Goal: Entertainment & Leisure: Consume media (video, audio)

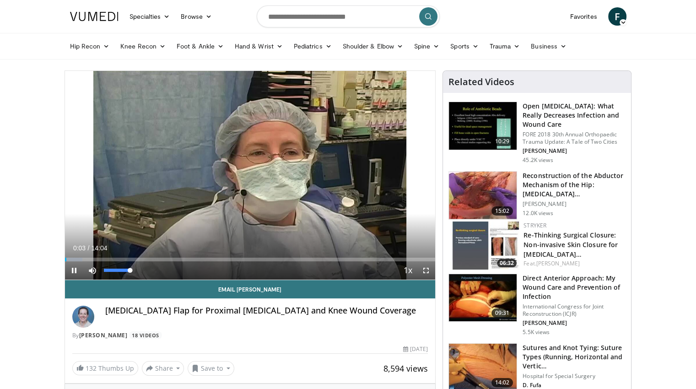
click at [113, 266] on div "40%" at bounding box center [117, 270] width 32 height 18
click at [118, 272] on div "54%" at bounding box center [117, 270] width 32 height 18
click at [110, 269] on div "23%" at bounding box center [117, 270] width 26 height 3
click at [114, 269] on div "40%" at bounding box center [117, 270] width 26 height 3
click at [246, 178] on icon "Video Player" at bounding box center [250, 175] width 26 height 26
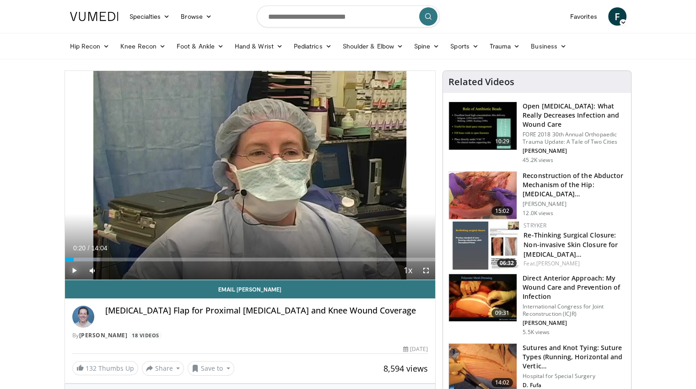
click at [72, 268] on span "Video Player" at bounding box center [74, 270] width 18 height 18
click at [428, 269] on span "Video Player" at bounding box center [426, 270] width 18 height 18
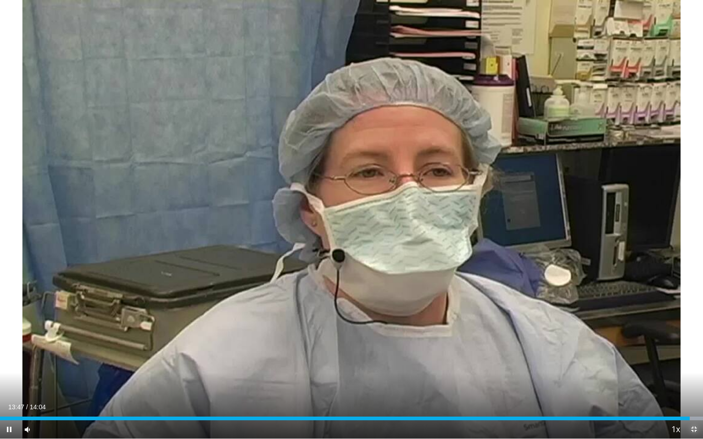
click at [695, 388] on span "Video Player" at bounding box center [693, 429] width 18 height 18
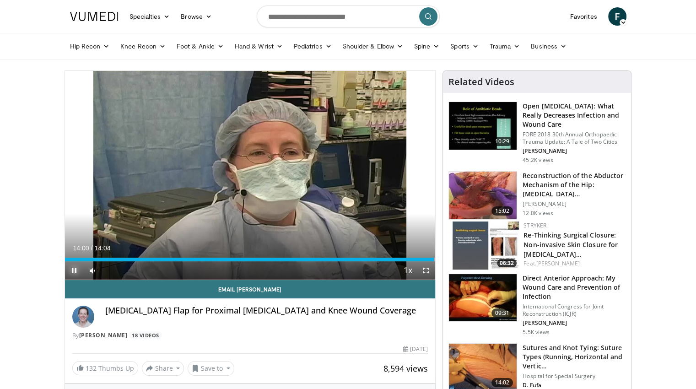
click at [74, 266] on span "Video Player" at bounding box center [74, 270] width 18 height 18
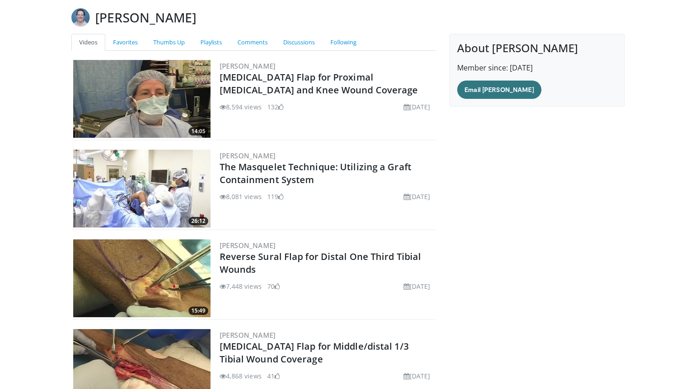
scroll to position [63, 0]
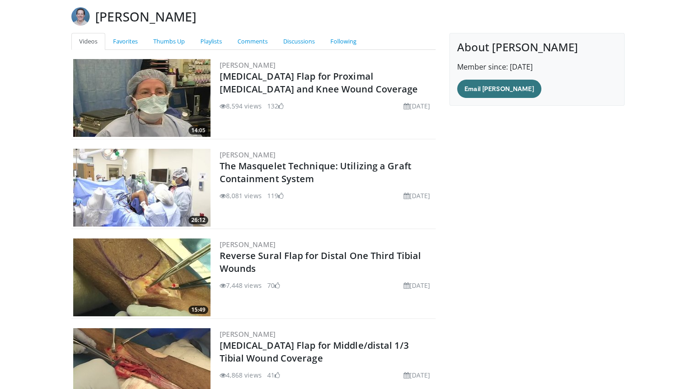
click at [357, 171] on link "The Masquelet Technique: Utilizing a Graft Containment System" at bounding box center [316, 172] width 192 height 25
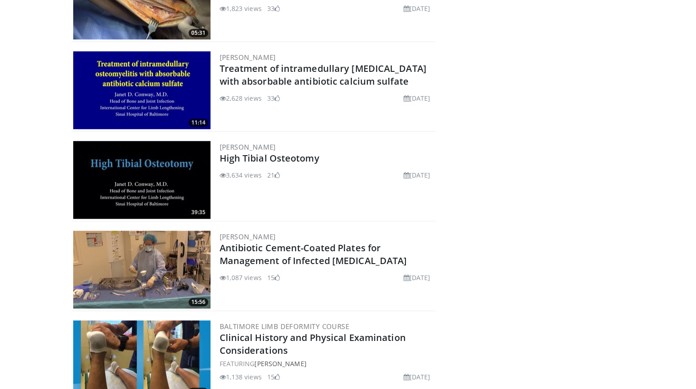
scroll to position [775, 0]
